Goal: Transaction & Acquisition: Obtain resource

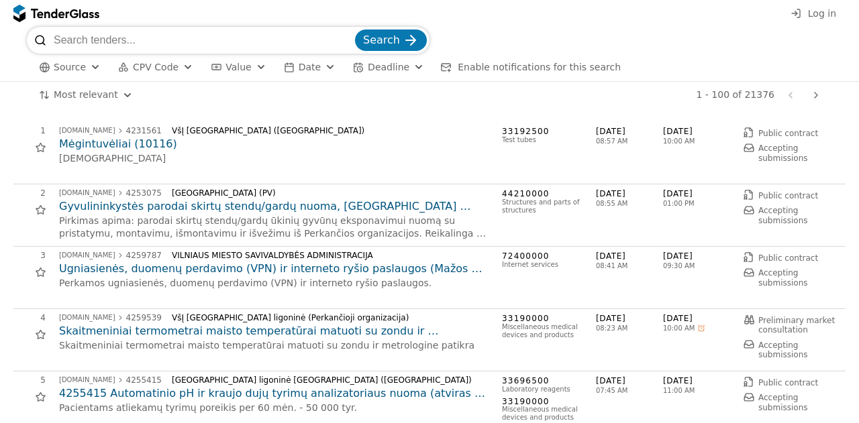
click at [164, 60] on button "CPV Code" at bounding box center [156, 67] width 86 height 17
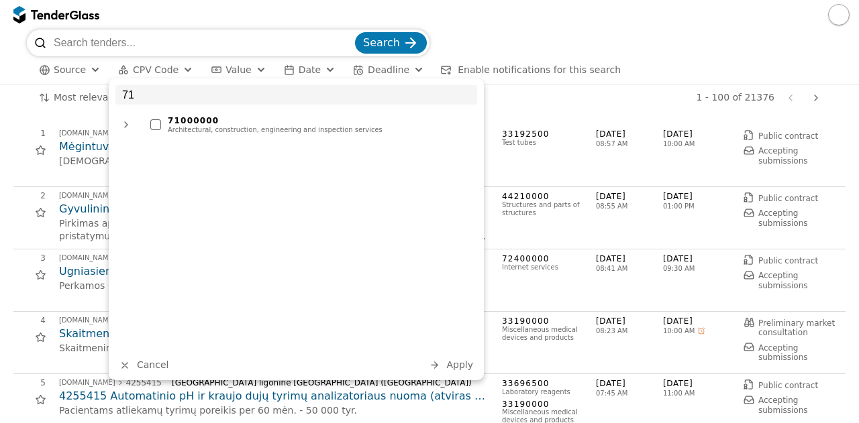
type input "71"
click at [176, 126] on div "Architectural, construction, engineering and inspection services" at bounding box center [319, 130] width 303 height 8
click at [457, 364] on span "Apply" at bounding box center [459, 365] width 27 height 11
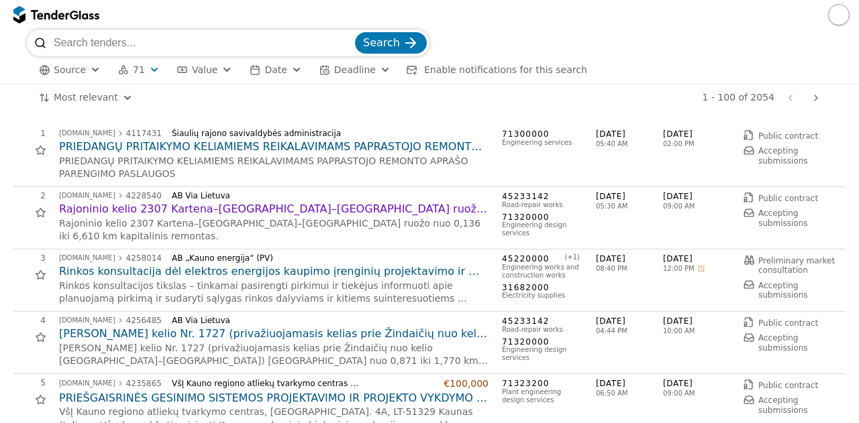
click at [373, 148] on h2 "PRIEDANGŲ PRITAIKYMO KELIAMIEMS REIKALAVIMAMS PAPRASTOJO REMONTO APRAŠO PARENGI…" at bounding box center [273, 147] width 429 height 15
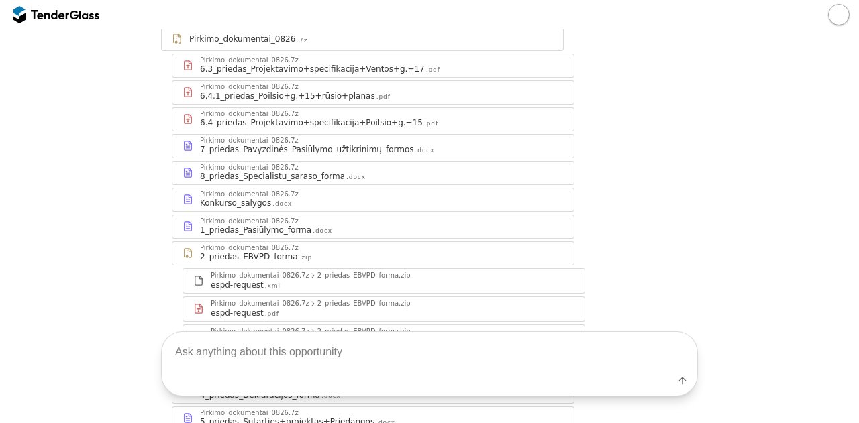
scroll to position [194, 0]
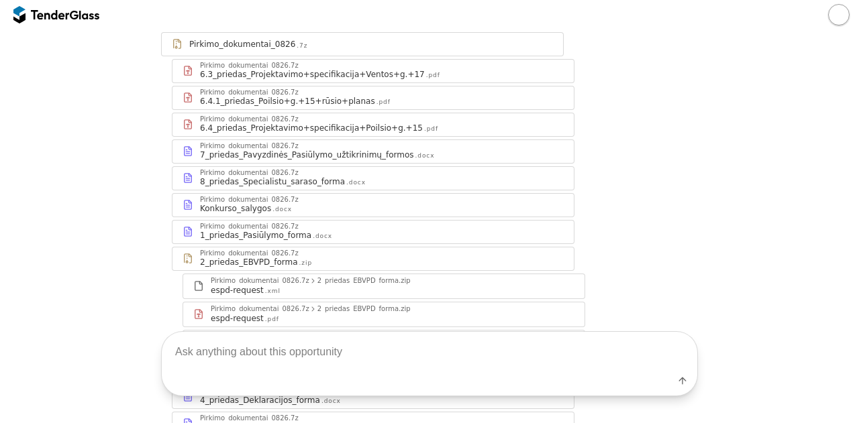
click at [317, 199] on div "Pirkimo_dokumentai_0826.7z" at bounding box center [382, 200] width 364 height 7
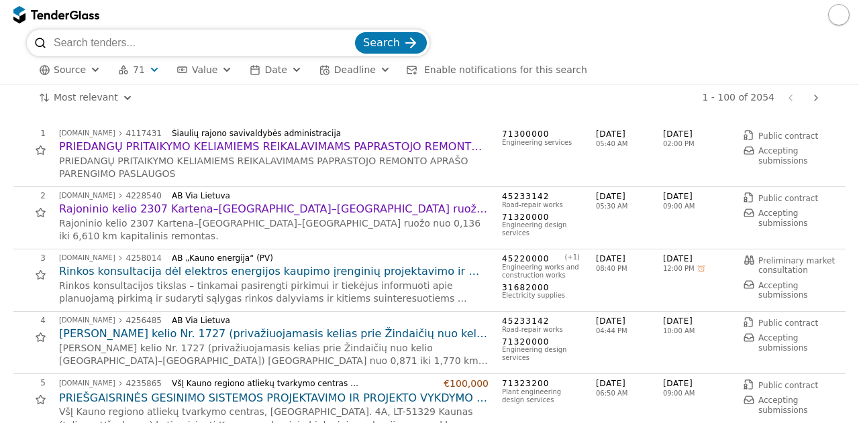
click at [138, 35] on input "search" at bounding box center [203, 43] width 299 height 27
click at [138, 75] on span "71" at bounding box center [139, 69] width 12 height 11
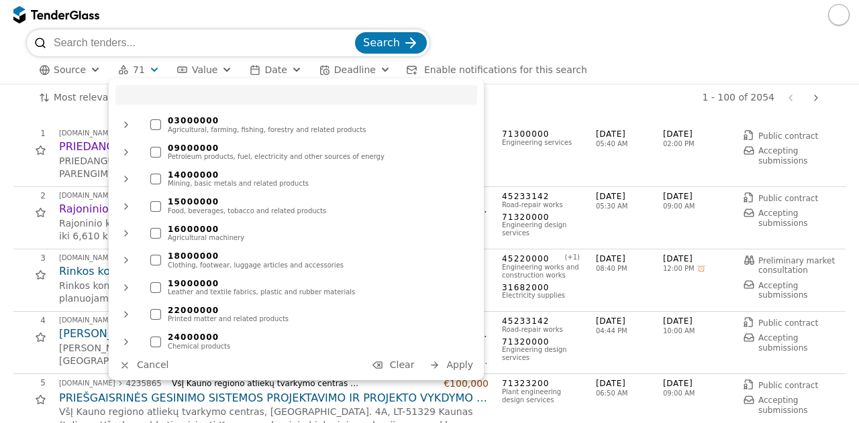
click at [411, 362] on span "Clear" at bounding box center [402, 365] width 25 height 11
click at [254, 42] on input "search" at bounding box center [203, 43] width 299 height 27
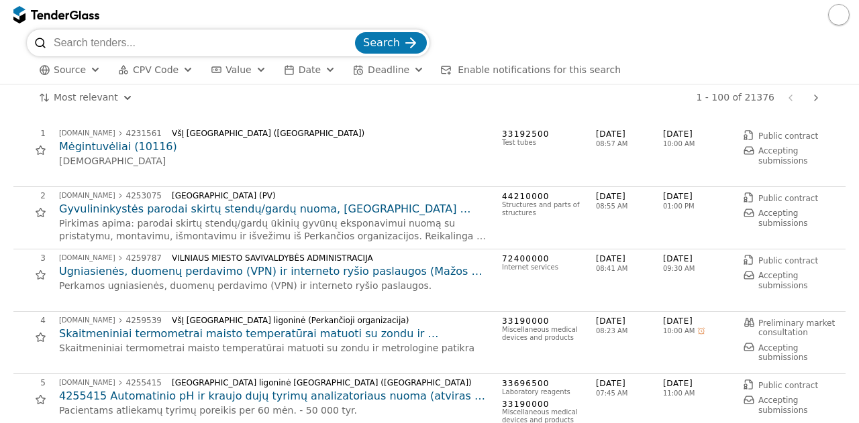
click at [254, 42] on input "search" at bounding box center [203, 43] width 299 height 27
type input "studijos"
click at [355, 32] on button "Search" at bounding box center [391, 42] width 72 height 21
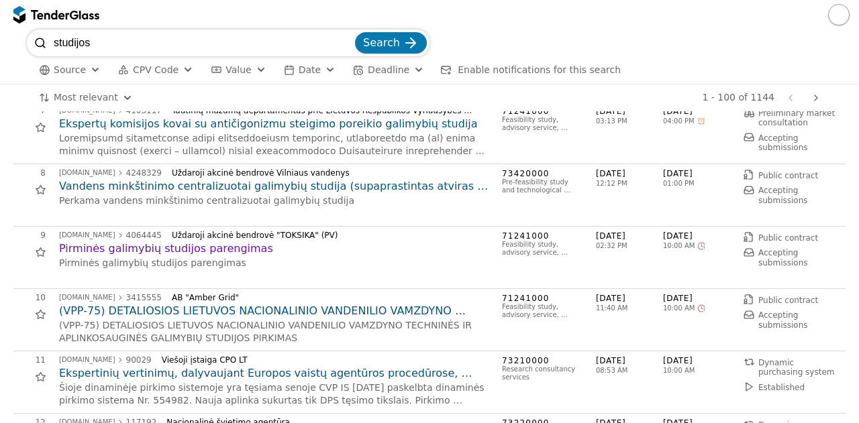
scroll to position [405, 0]
